Goal: Task Accomplishment & Management: Complete application form

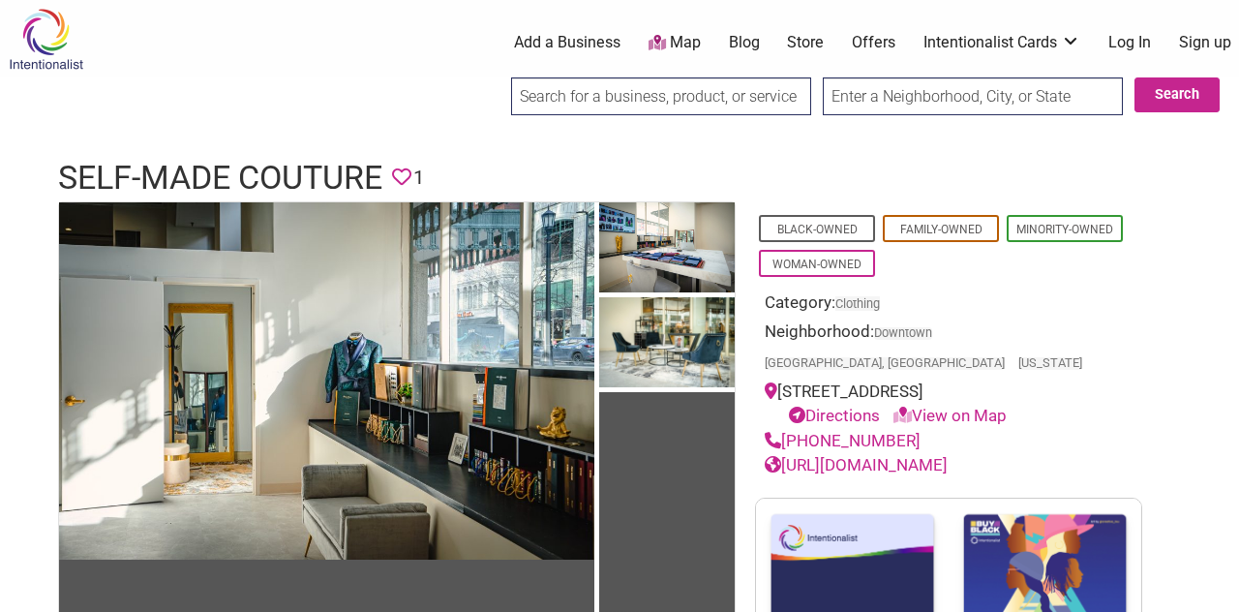
click at [52, 51] on img at bounding box center [46, 39] width 92 height 63
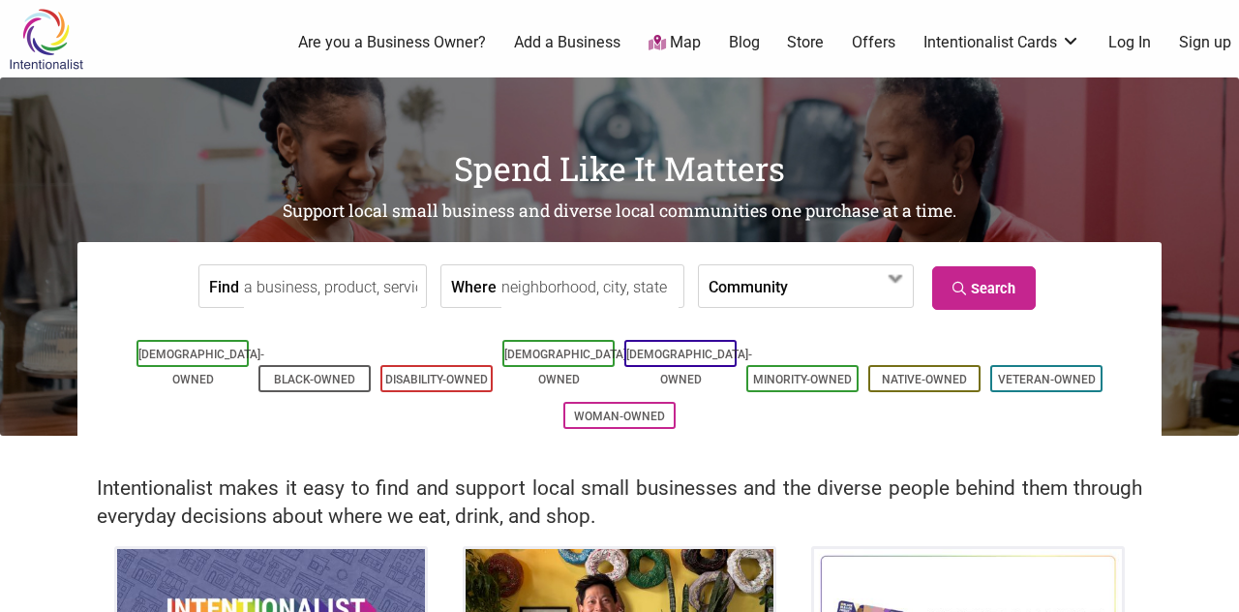
click at [574, 41] on link "Add a Business" at bounding box center [567, 42] width 107 height 21
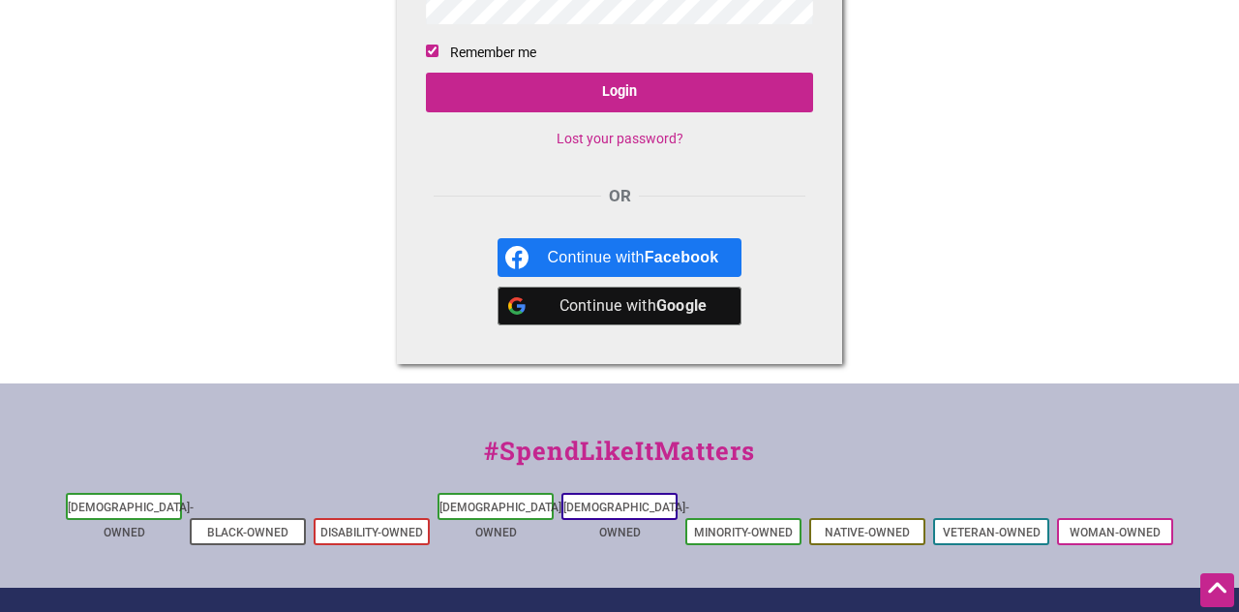
scroll to position [251, 0]
